Goal: Transaction & Acquisition: Purchase product/service

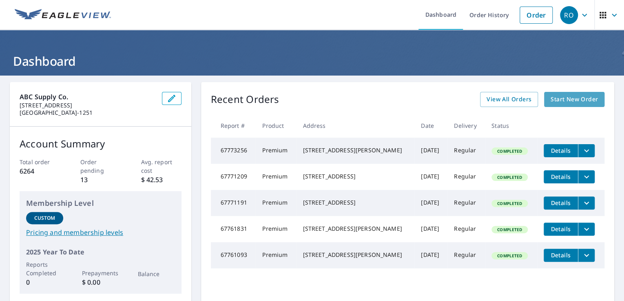
click at [590, 104] on span "Start New Order" at bounding box center [574, 99] width 47 height 10
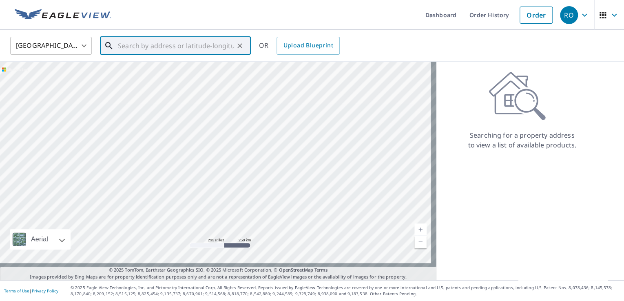
click at [212, 51] on input "text" at bounding box center [176, 45] width 116 height 23
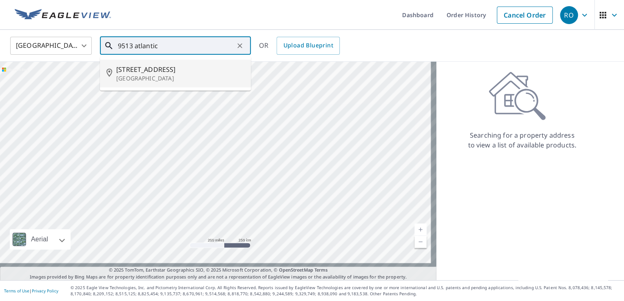
click at [170, 71] on span "[STREET_ADDRESS]" at bounding box center [180, 69] width 128 height 10
type input "[STREET_ADDRESS]"
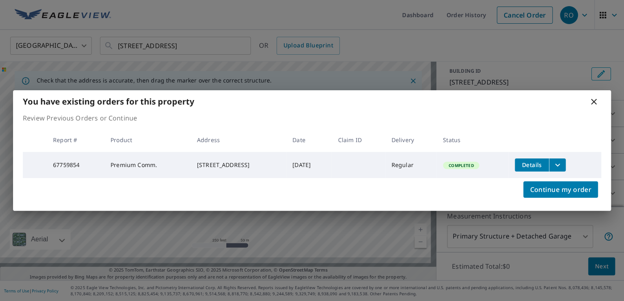
scroll to position [75, 0]
click at [592, 99] on icon at bounding box center [594, 102] width 6 height 6
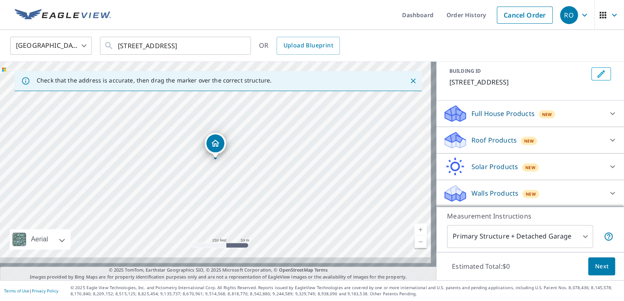
scroll to position [126, 0]
click at [610, 192] on icon at bounding box center [612, 193] width 5 height 3
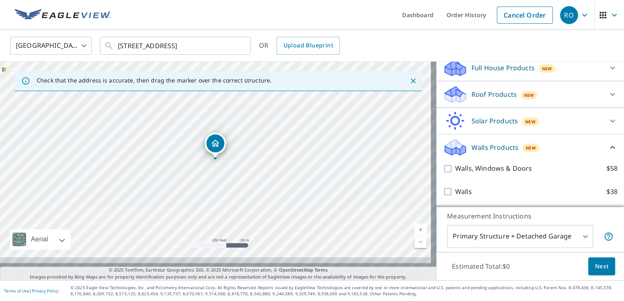
scroll to position [177, 0]
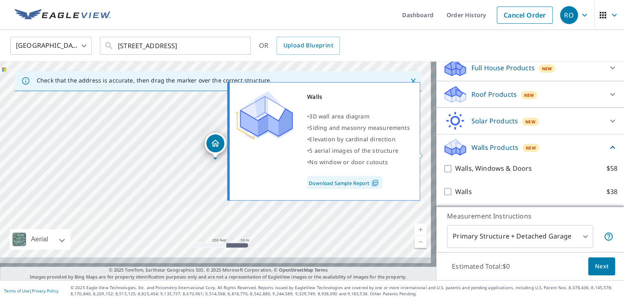
click at [443, 186] on input "Walls $38" at bounding box center [449, 191] width 12 height 10
checkbox input "true"
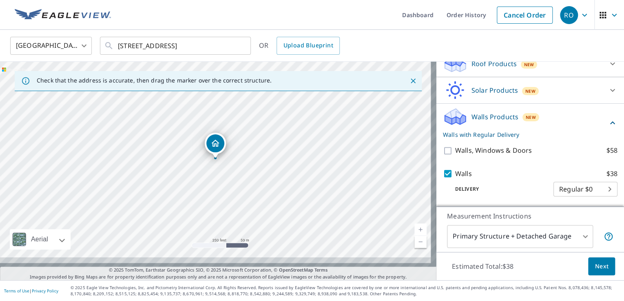
click at [599, 261] on span "Next" at bounding box center [602, 266] width 14 height 10
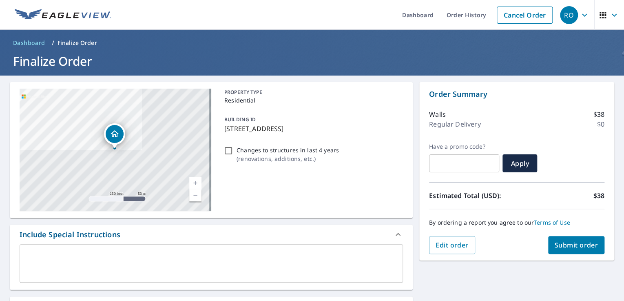
click at [229, 155] on input "Changes to structures in last 4 years ( renovations, additions, etc. )" at bounding box center [229, 151] width 10 height 10
checkbox input "true"
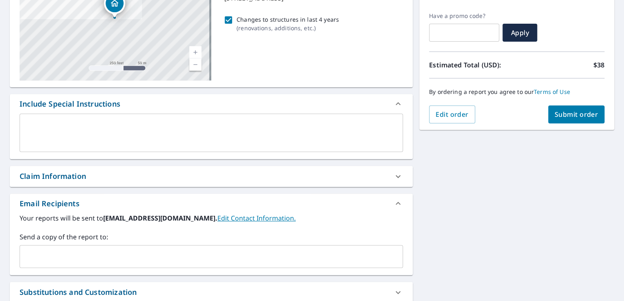
scroll to position [261, 0]
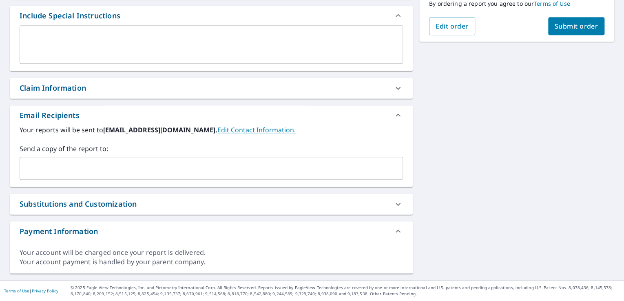
click at [175, 160] on input "text" at bounding box center [205, 167] width 364 height 15
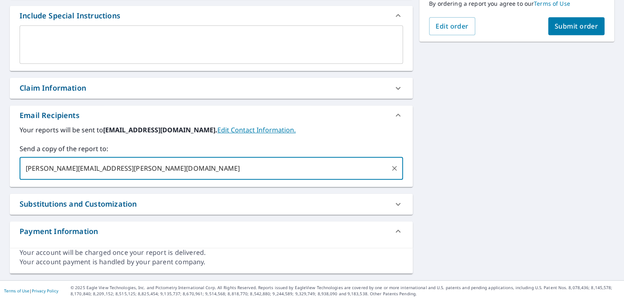
scroll to position [98, 0]
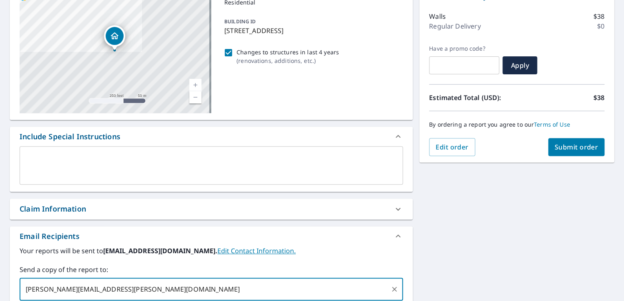
type input "[PERSON_NAME][EMAIL_ADDRESS][PERSON_NAME][DOMAIN_NAME]"
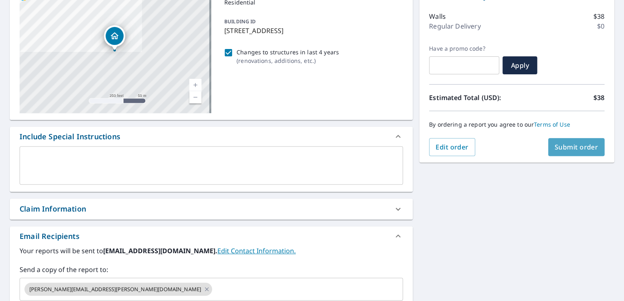
click at [548, 149] on button "Submit order" at bounding box center [576, 147] width 57 height 18
